Goal: Complete application form

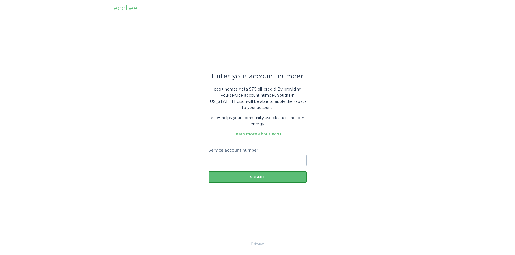
click at [227, 162] on input "Service account number" at bounding box center [257, 160] width 98 height 11
type input "700528177269"
click at [254, 177] on div "Submit" at bounding box center [257, 177] width 93 height 3
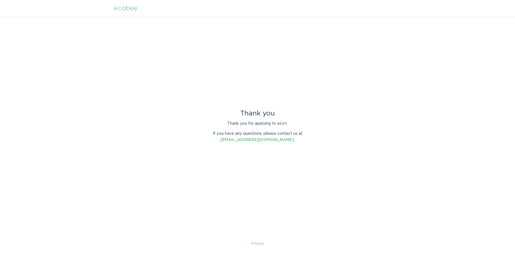
click at [226, 54] on div "Thank you Thank you for applying to eco+. If you have any questions, please con…" at bounding box center [257, 129] width 515 height 224
